Goal: Navigation & Orientation: Find specific page/section

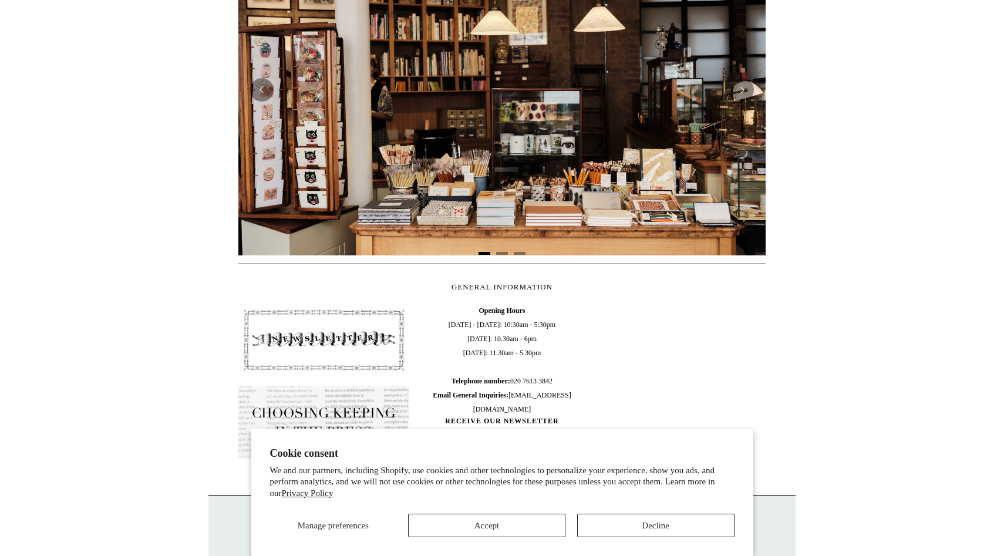
scroll to position [311, 0]
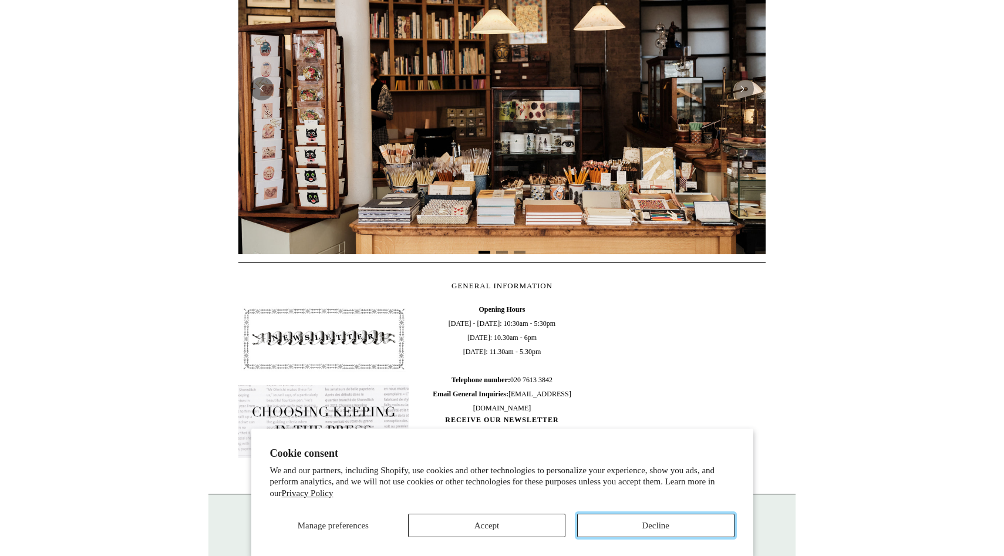
click at [619, 534] on button "Decline" at bounding box center [655, 525] width 157 height 23
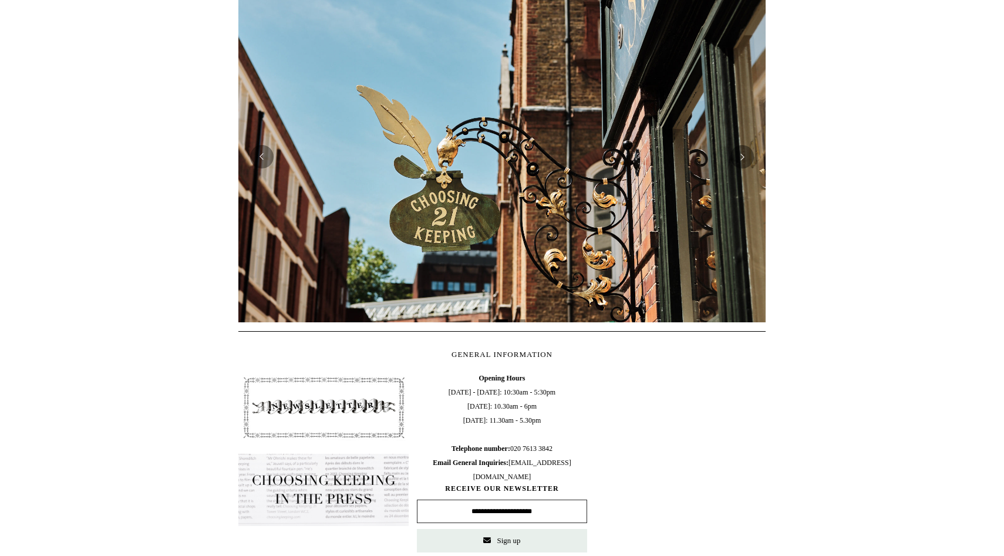
scroll to position [201, 0]
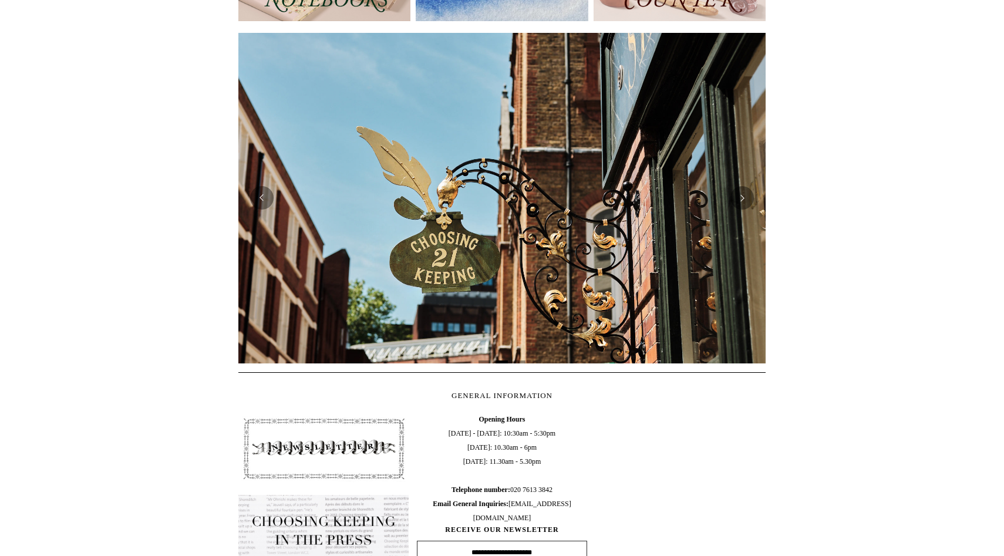
drag, startPoint x: 425, startPoint y: 287, endPoint x: 678, endPoint y: 275, distance: 253.4
click at [678, 275] on div at bounding box center [501, 198] width 527 height 331
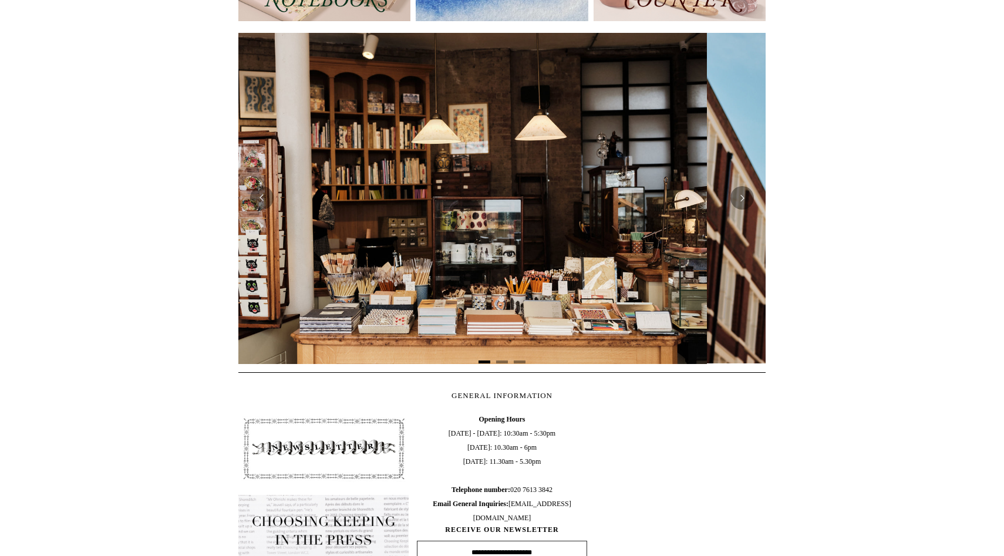
scroll to position [0, 0]
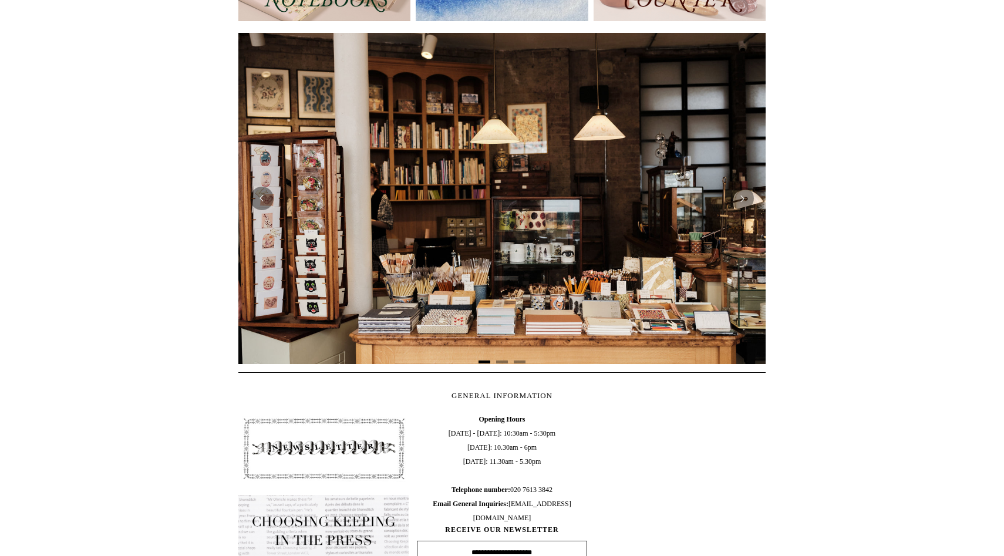
drag, startPoint x: 517, startPoint y: 230, endPoint x: 711, endPoint y: 224, distance: 193.3
click at [698, 222] on div at bounding box center [501, 198] width 527 height 331
click at [735, 198] on button "Next" at bounding box center [741, 198] width 23 height 23
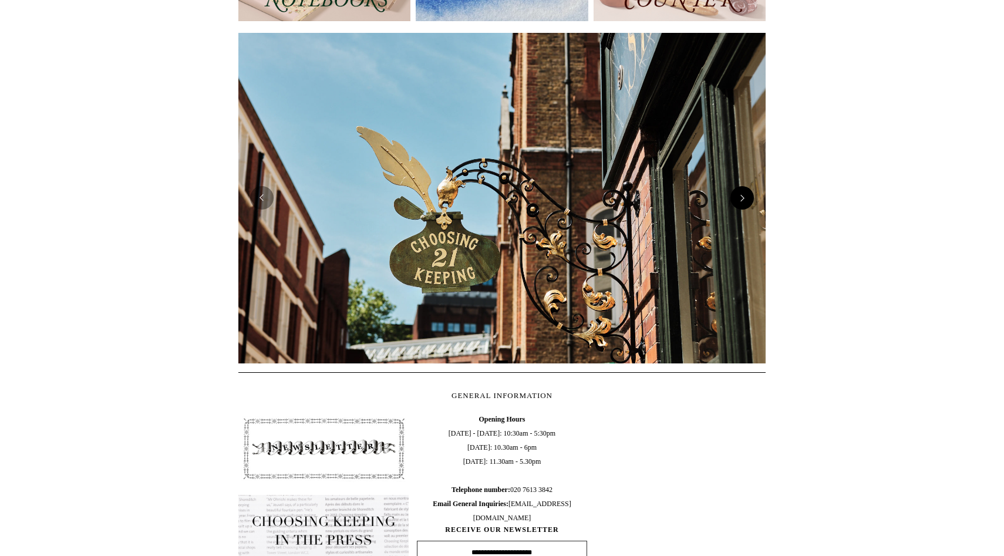
click at [735, 198] on button "Next" at bounding box center [741, 197] width 23 height 23
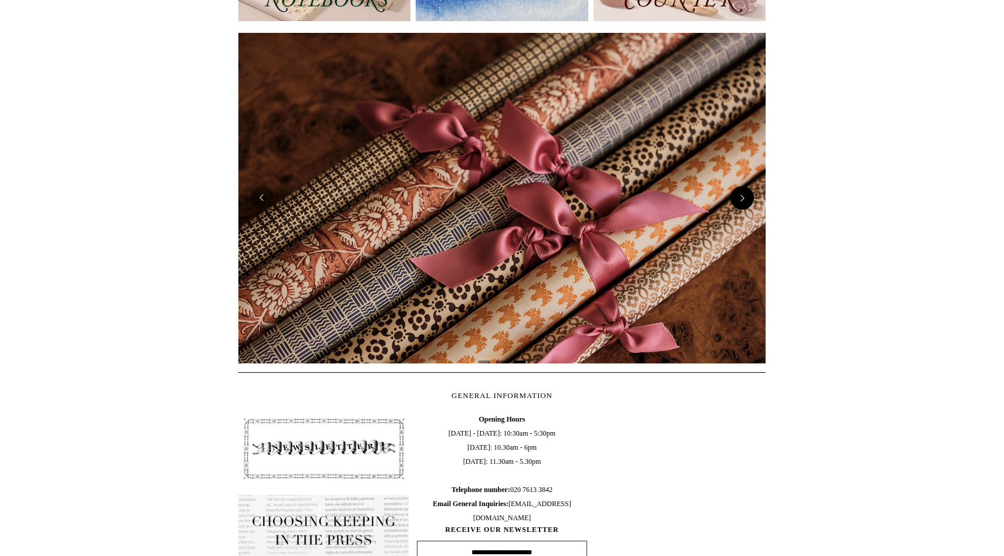
click at [735, 198] on button "Next" at bounding box center [741, 197] width 23 height 23
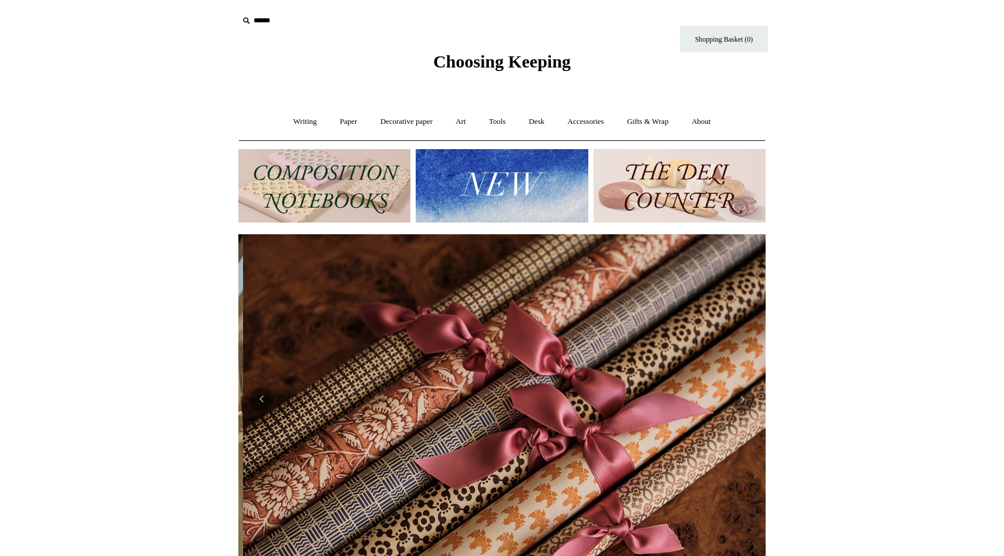
scroll to position [0, 1055]
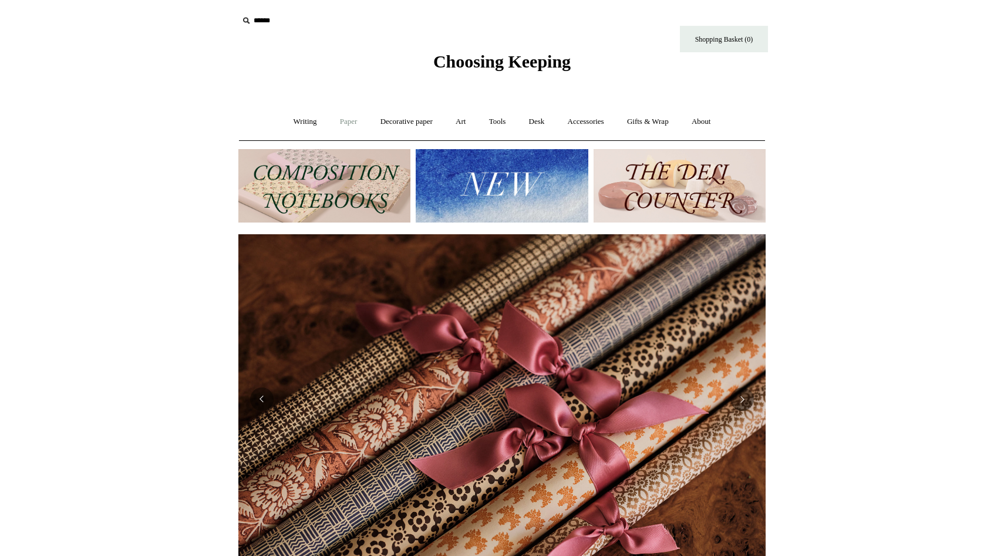
click at [331, 122] on link "Paper +" at bounding box center [348, 121] width 39 height 31
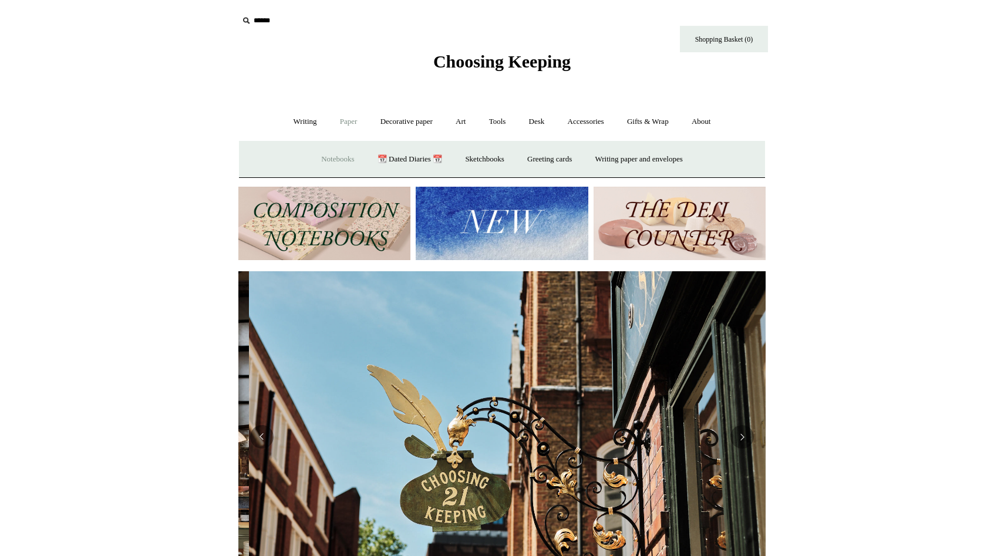
click at [331, 163] on link "Notebooks +" at bounding box center [338, 159] width 54 height 31
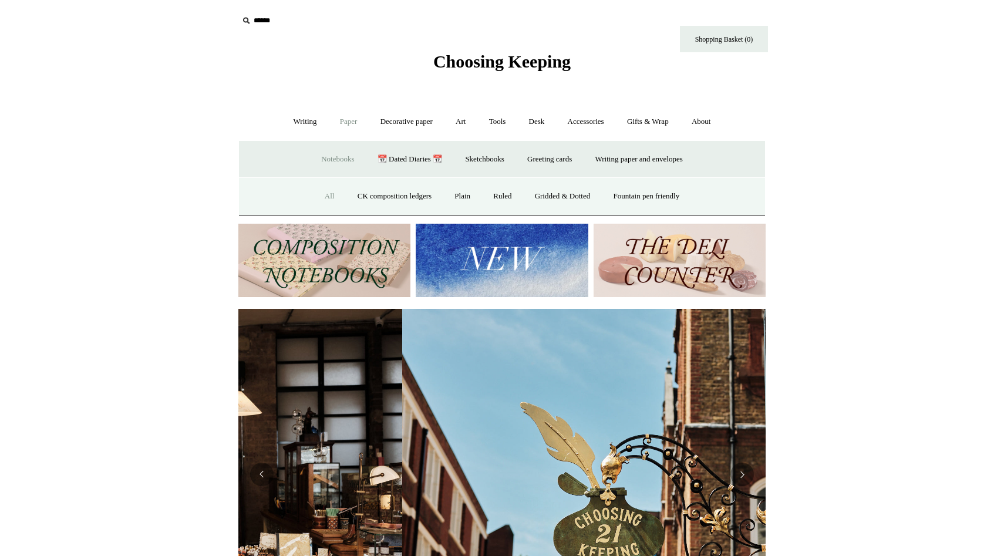
scroll to position [0, 527]
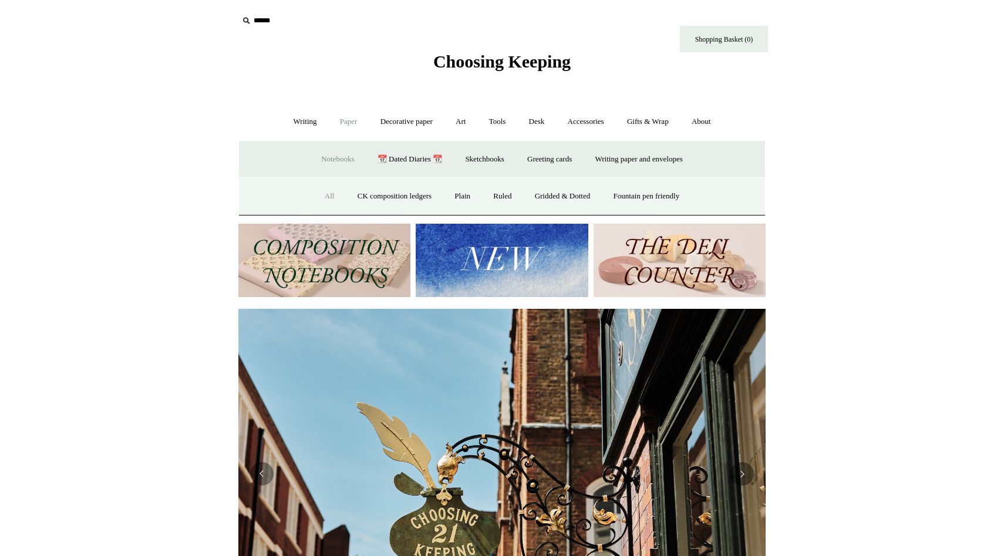
click at [319, 196] on link "All" at bounding box center [329, 196] width 31 height 31
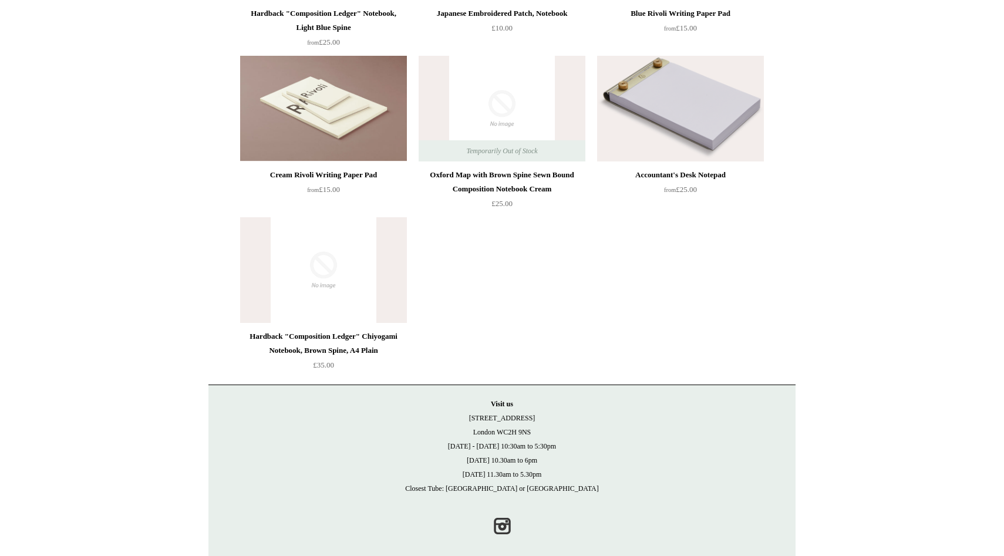
scroll to position [6717, 0]
